Goal: Task Accomplishment & Management: Use online tool/utility

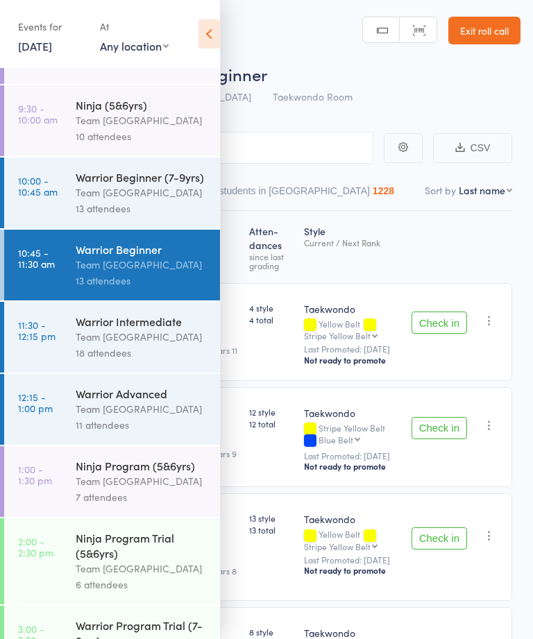
scroll to position [232, 0]
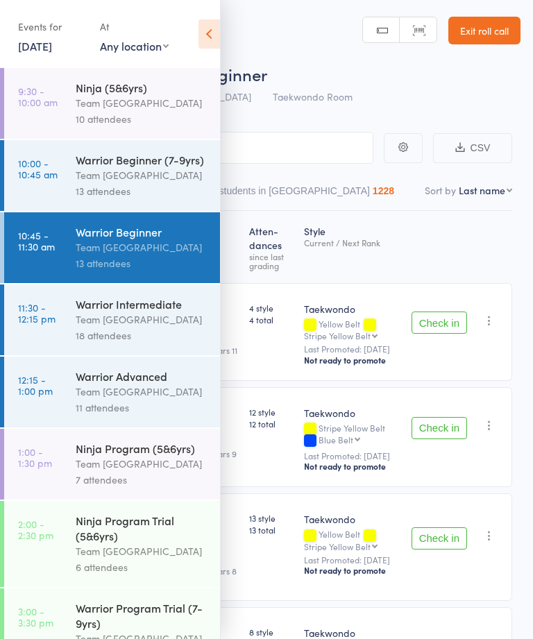
click at [135, 311] on div "Warrior Intermediate" at bounding box center [142, 303] width 132 height 15
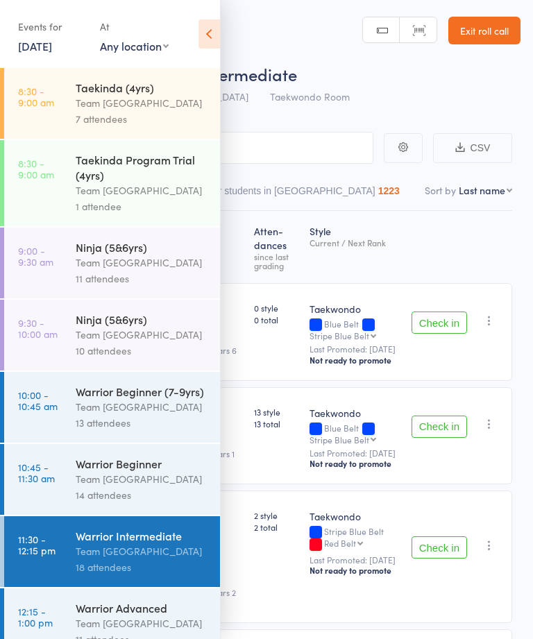
click at [206, 27] on icon at bounding box center [208, 33] width 21 height 29
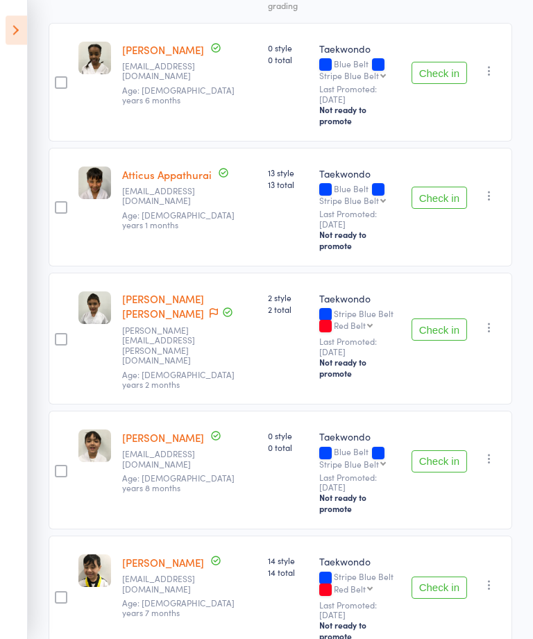
scroll to position [259, 0]
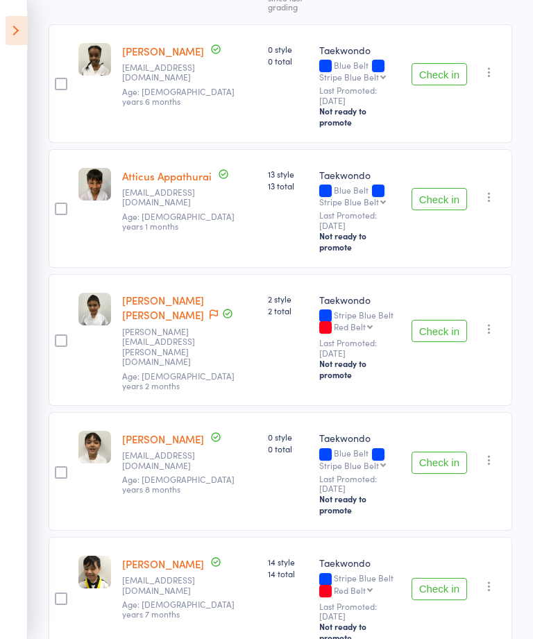
click at [440, 188] on button "Check in" at bounding box center [438, 199] width 55 height 22
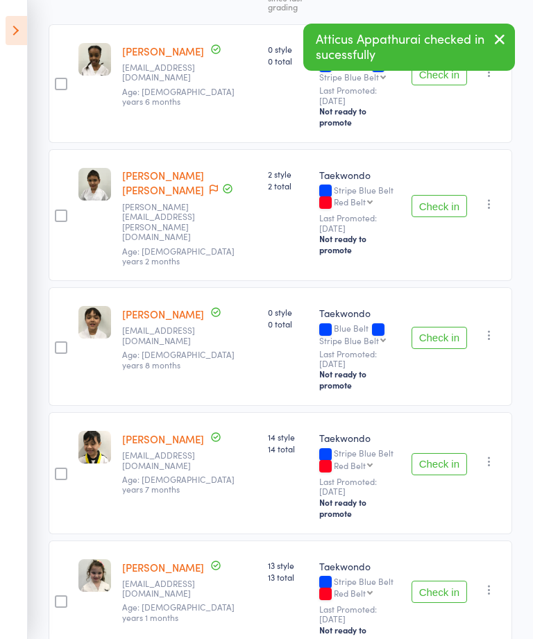
click at [424, 195] on button "Check in" at bounding box center [438, 206] width 55 height 22
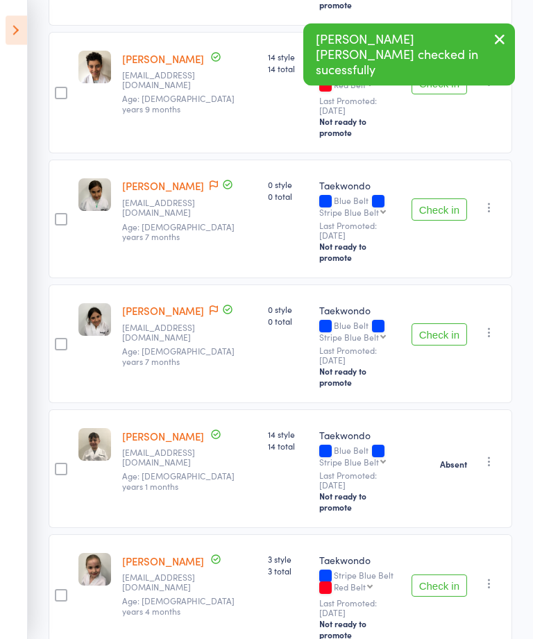
scroll to position [884, 0]
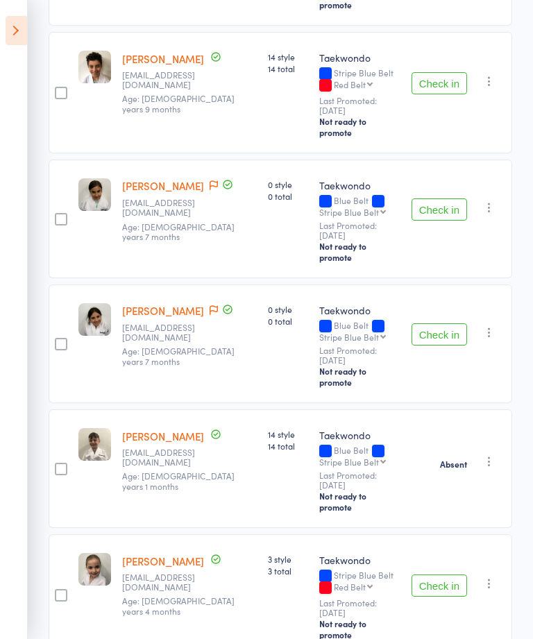
click at [441, 574] on button "Check in" at bounding box center [438, 585] width 55 height 22
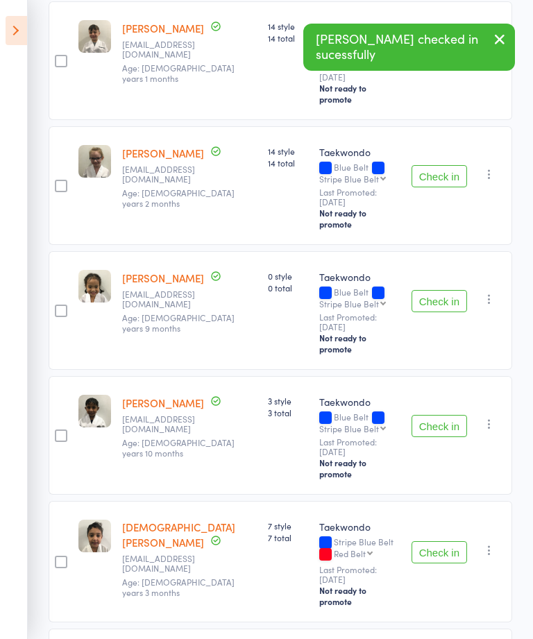
scroll to position [1325, 0]
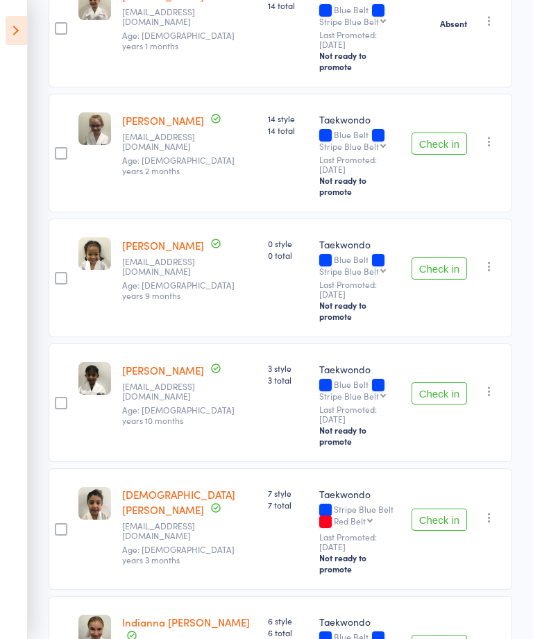
click at [431, 508] on button "Check in" at bounding box center [438, 519] width 55 height 22
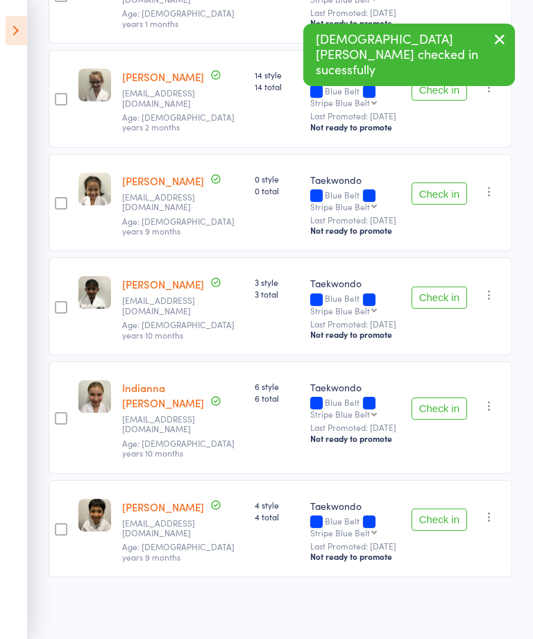
scroll to position [1221, 0]
click at [433, 531] on button "Check in" at bounding box center [438, 519] width 55 height 22
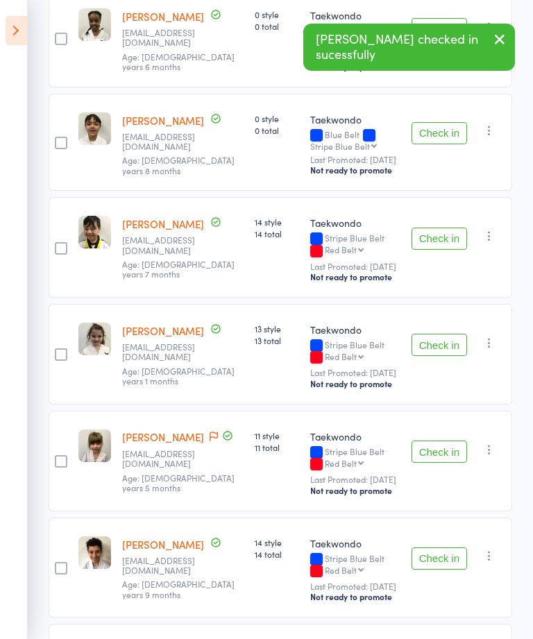
scroll to position [295, 0]
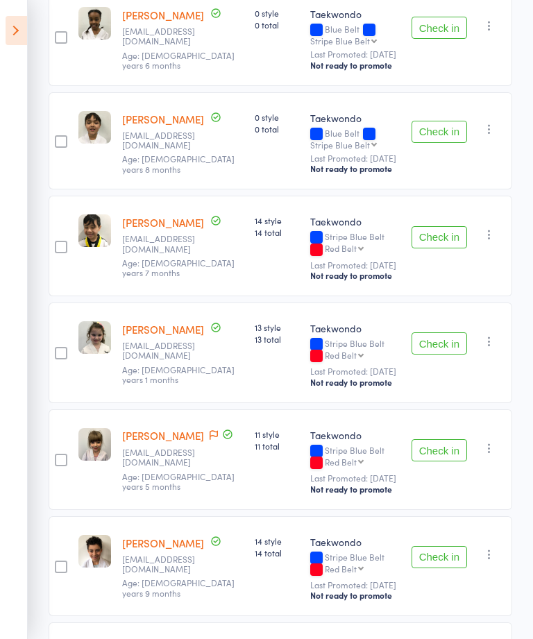
click at [427, 248] on button "Check in" at bounding box center [438, 237] width 55 height 22
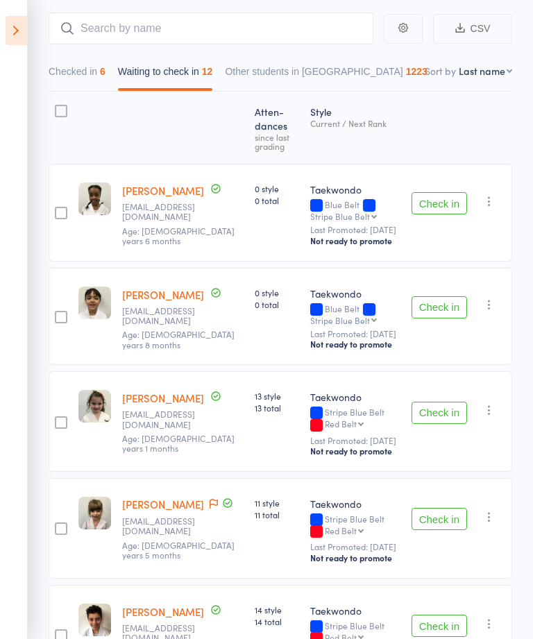
scroll to position [154, 0]
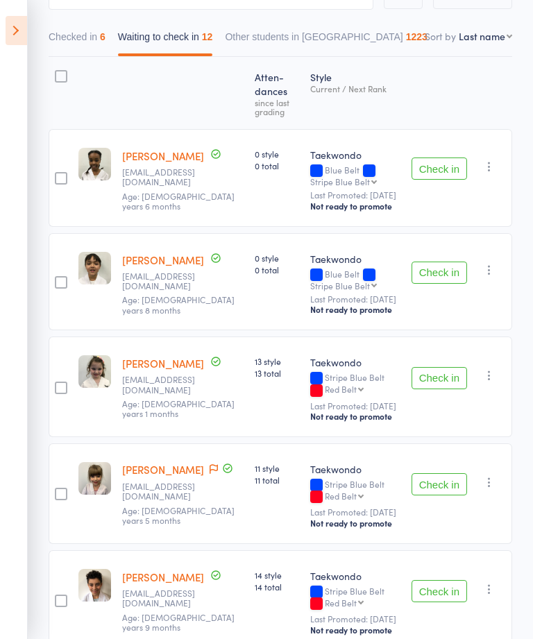
click at [430, 284] on button "Check in" at bounding box center [438, 272] width 55 height 22
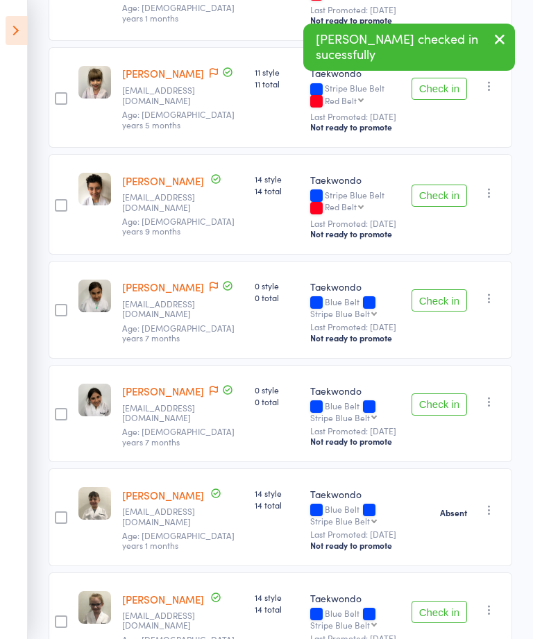
scroll to position [445, 0]
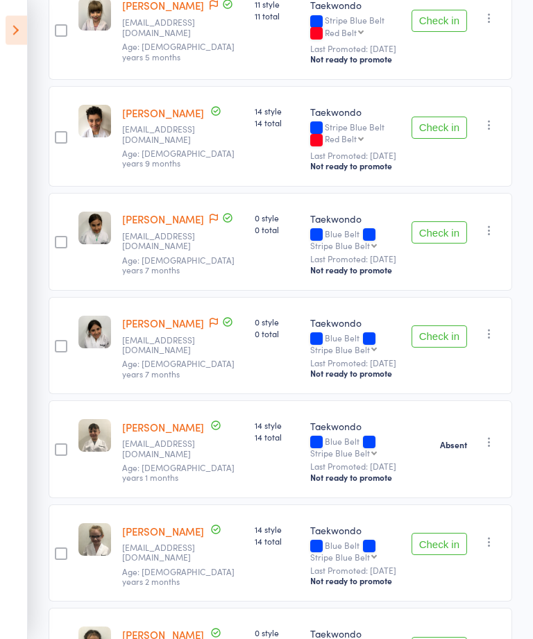
click at [433, 244] on button "Check in" at bounding box center [438, 233] width 55 height 22
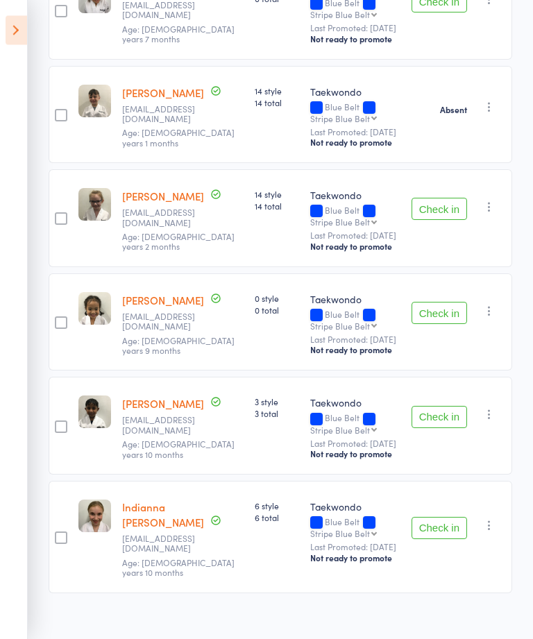
scroll to position [752, 0]
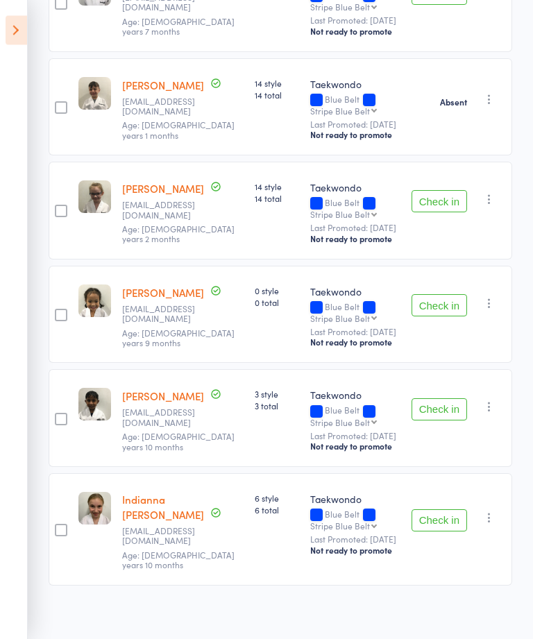
click at [451, 127] on div "Absent Check in Promote Send message Add Note Add Task Add Flag Remove" at bounding box center [459, 108] width 106 height 98
click at [488, 107] on button "button" at bounding box center [489, 99] width 17 height 17
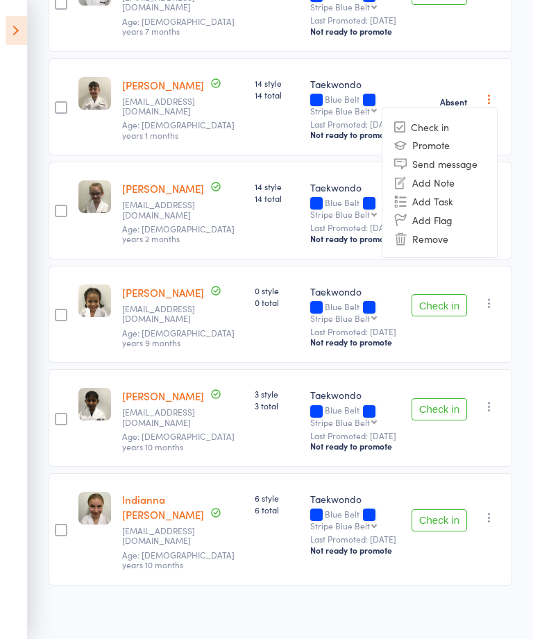
click at [440, 135] on li "Check in" at bounding box center [439, 126] width 114 height 17
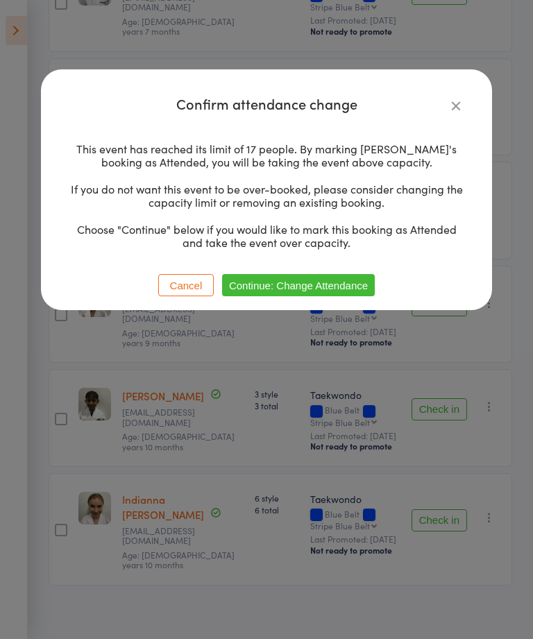
click at [461, 98] on icon "button" at bounding box center [455, 105] width 15 height 15
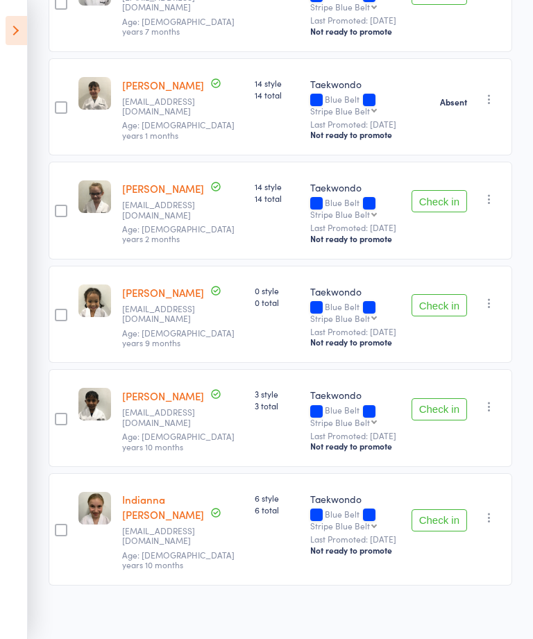
click at [444, 212] on button "Check in" at bounding box center [438, 201] width 55 height 22
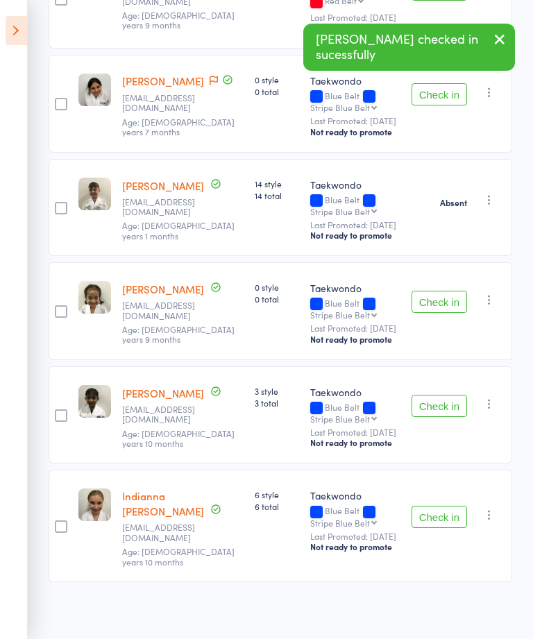
click at [434, 313] on button "Check in" at bounding box center [438, 302] width 55 height 22
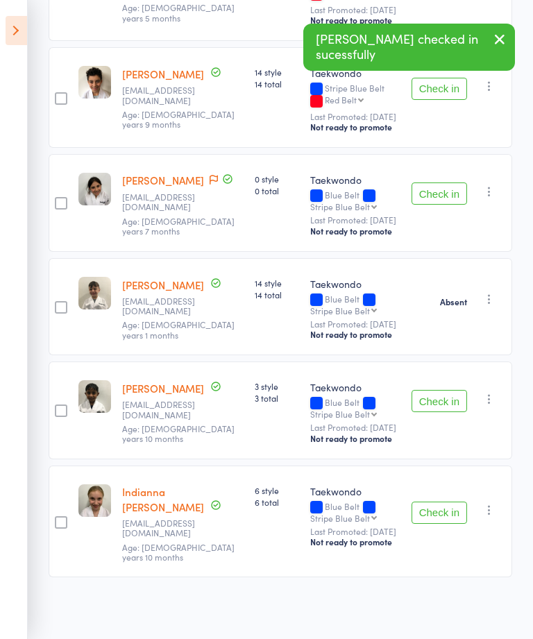
scroll to position [538, 0]
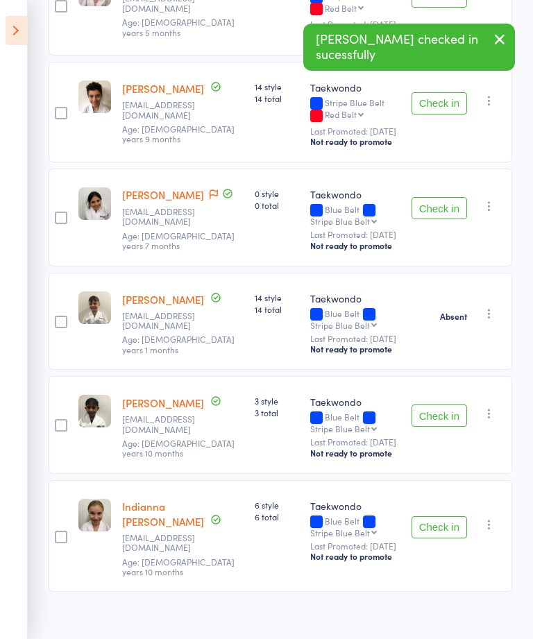
click at [424, 219] on button "Check in" at bounding box center [438, 208] width 55 height 22
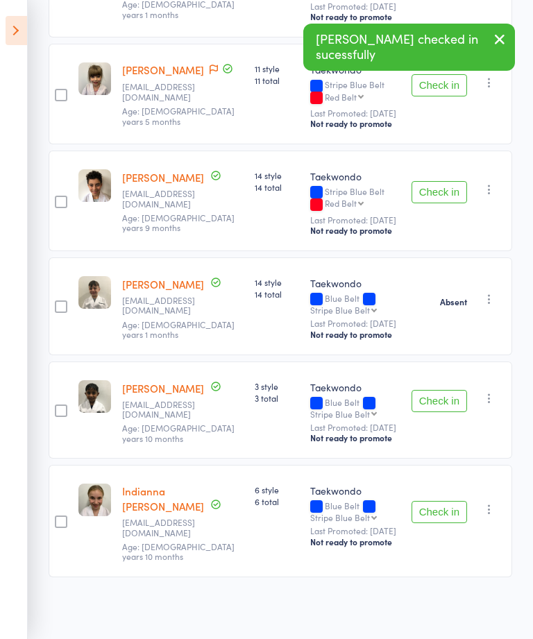
scroll to position [424, 0]
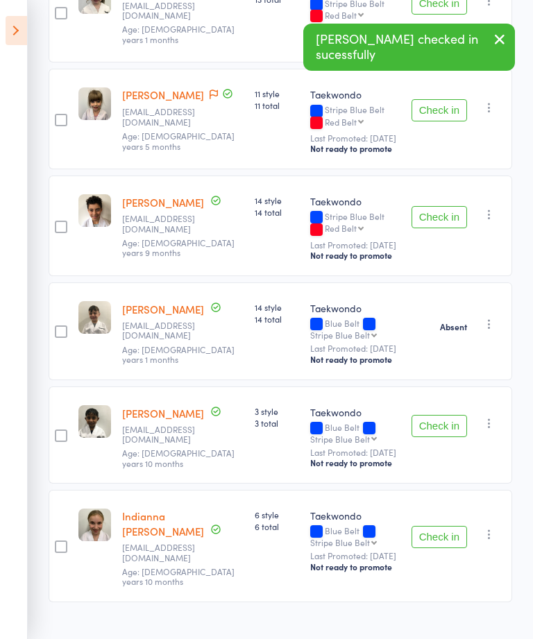
click at [433, 223] on div "Check in Check in Promote Send message Add Note Add Task Add Flag Remove Mark a…" at bounding box center [459, 225] width 106 height 101
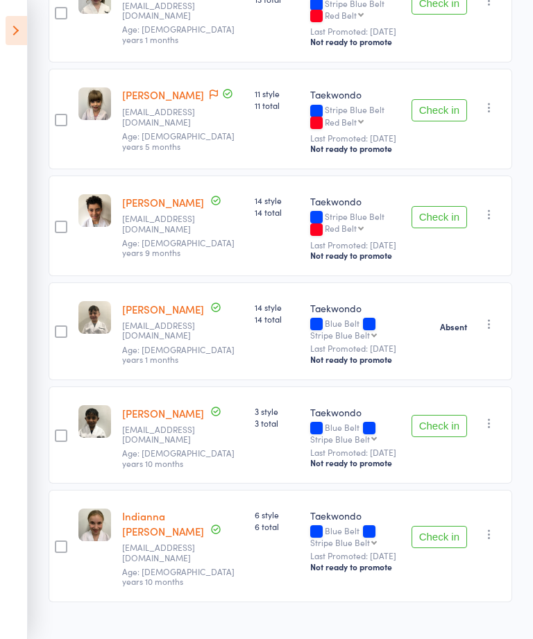
click at [436, 228] on button "Check in" at bounding box center [438, 217] width 55 height 22
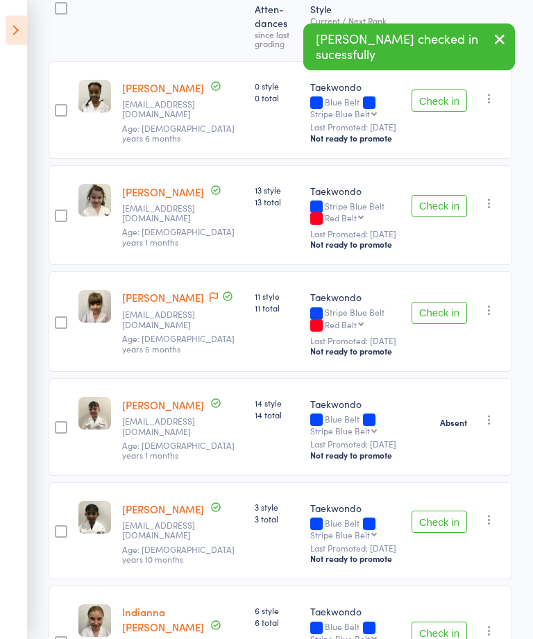
scroll to position [96, 0]
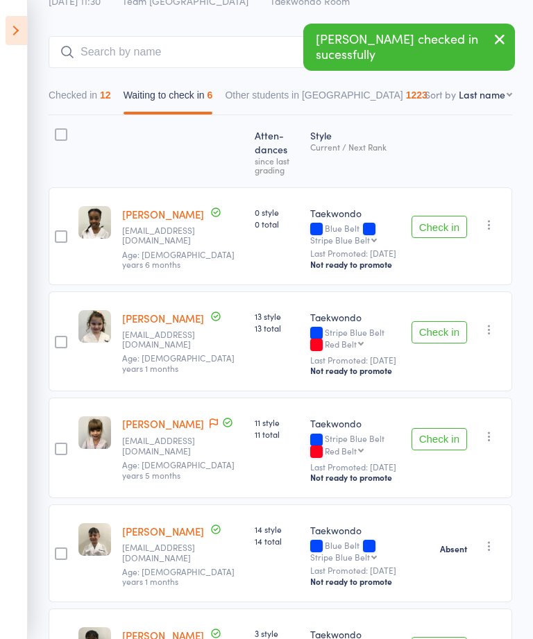
click at [431, 341] on button "Check in" at bounding box center [438, 332] width 55 height 22
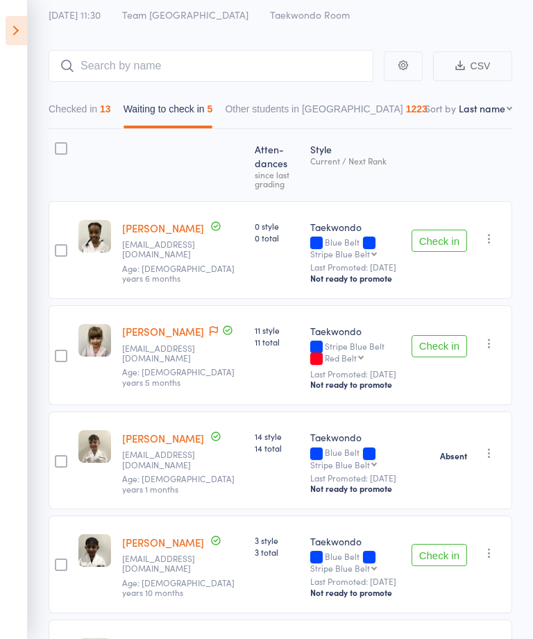
scroll to position [0, 0]
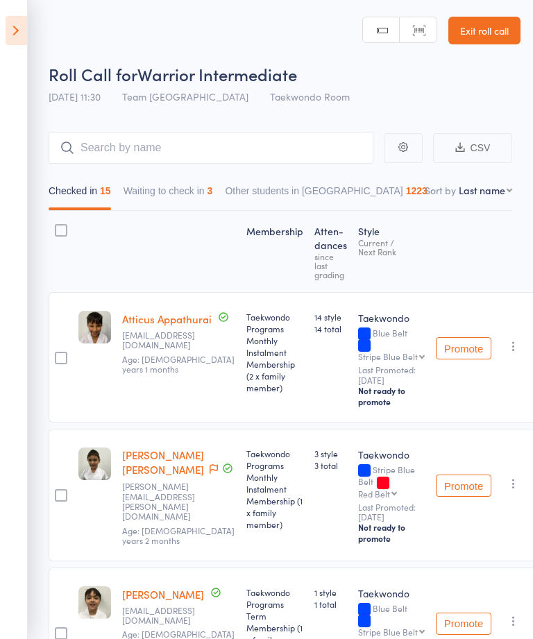
click at [184, 186] on button "Waiting to check in 3" at bounding box center [167, 194] width 89 height 32
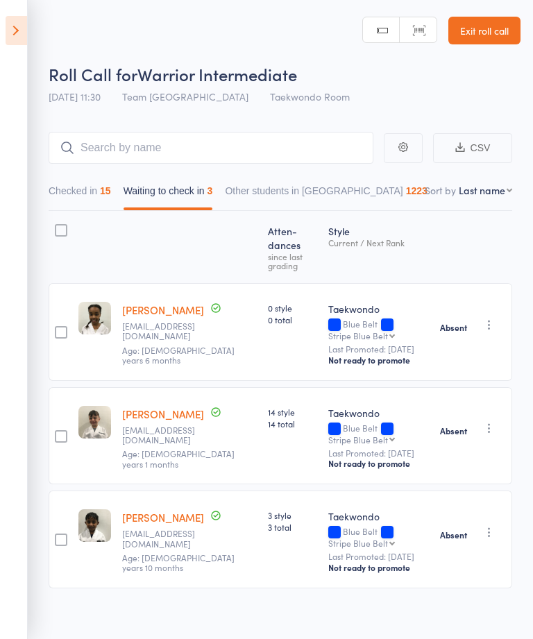
click at [492, 421] on icon "button" at bounding box center [489, 428] width 14 height 14
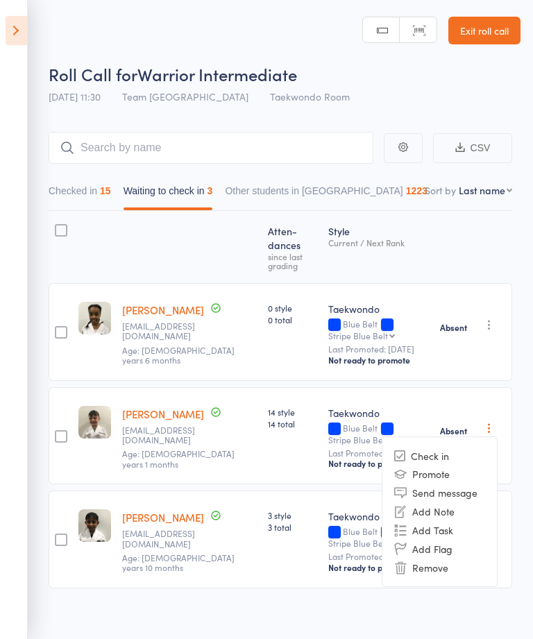
click at [443, 447] on li "Check in" at bounding box center [439, 455] width 114 height 17
